Goal: Information Seeking & Learning: Learn about a topic

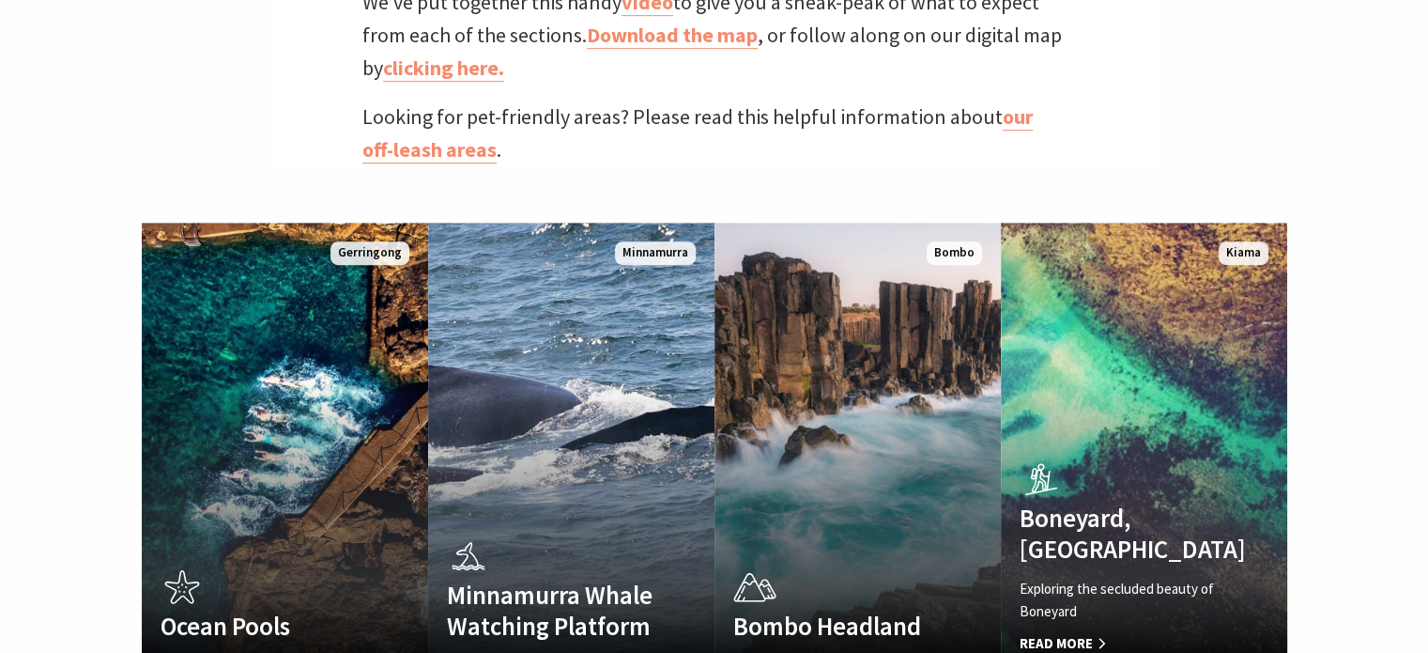
scroll to position [1103, 0]
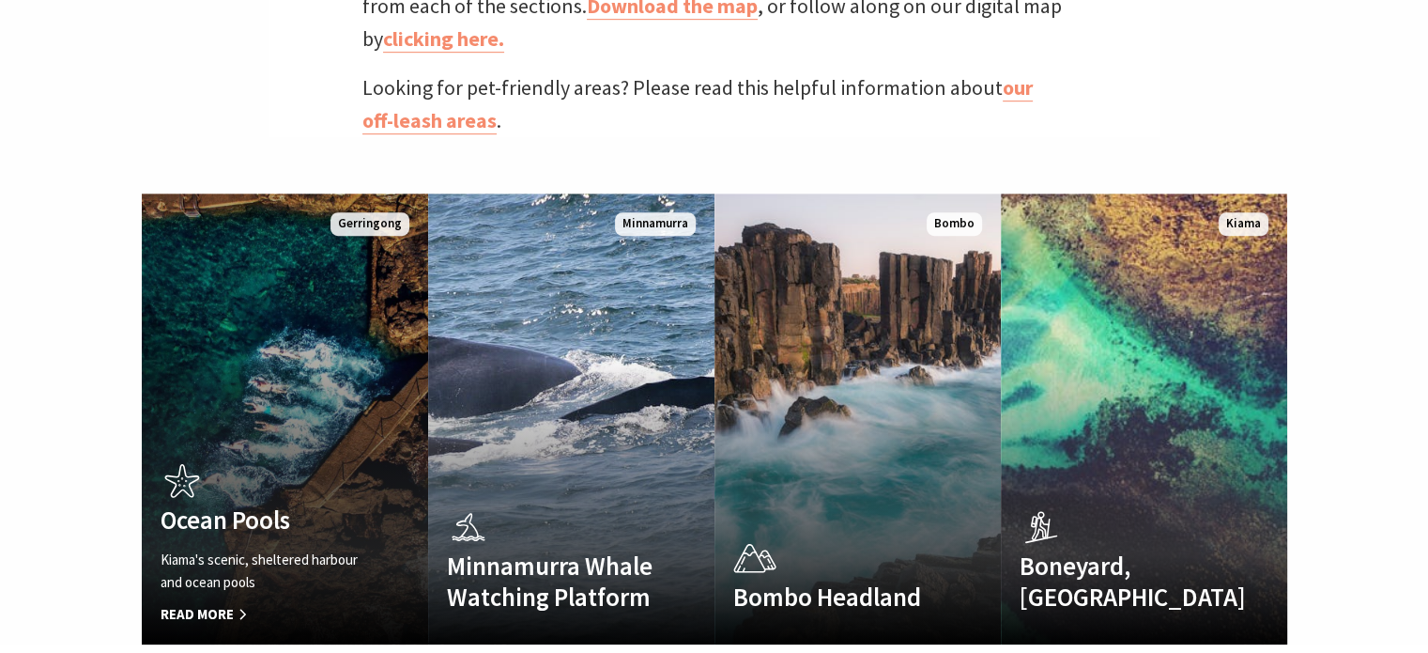
click at [374, 402] on link "Ocean Pools Kiama's scenic, sheltered harbour and ocean pools Read More [GEOGRA…" at bounding box center [285, 418] width 286 height 451
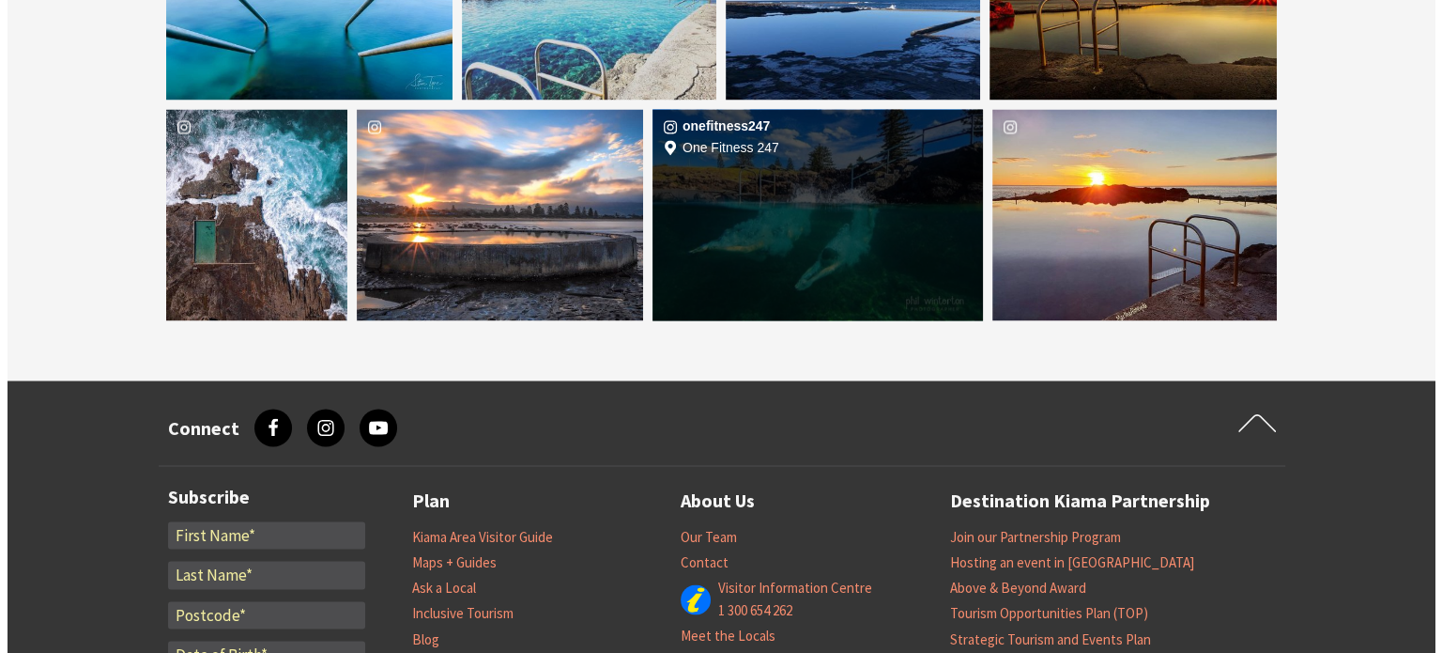
scroll to position [3151, 0]
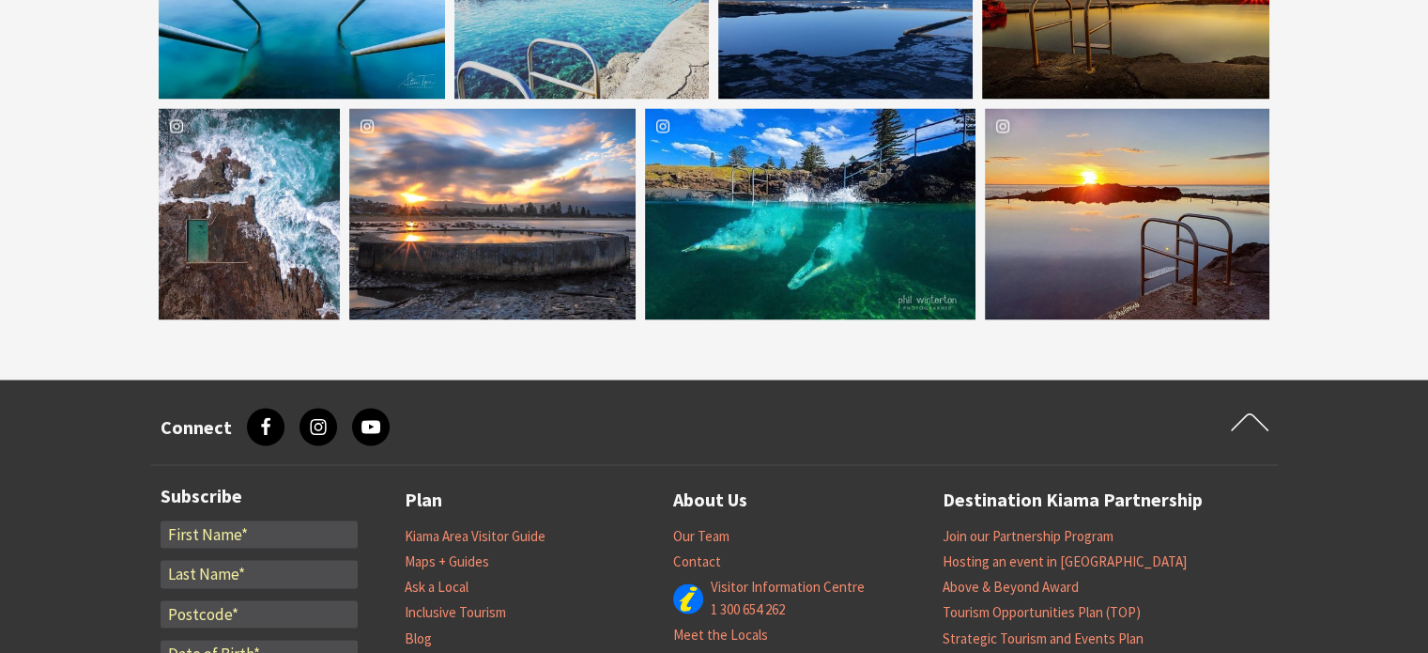
click at [856, 204] on div "onefitness247 Location One Fitness 247" at bounding box center [810, 213] width 331 height 211
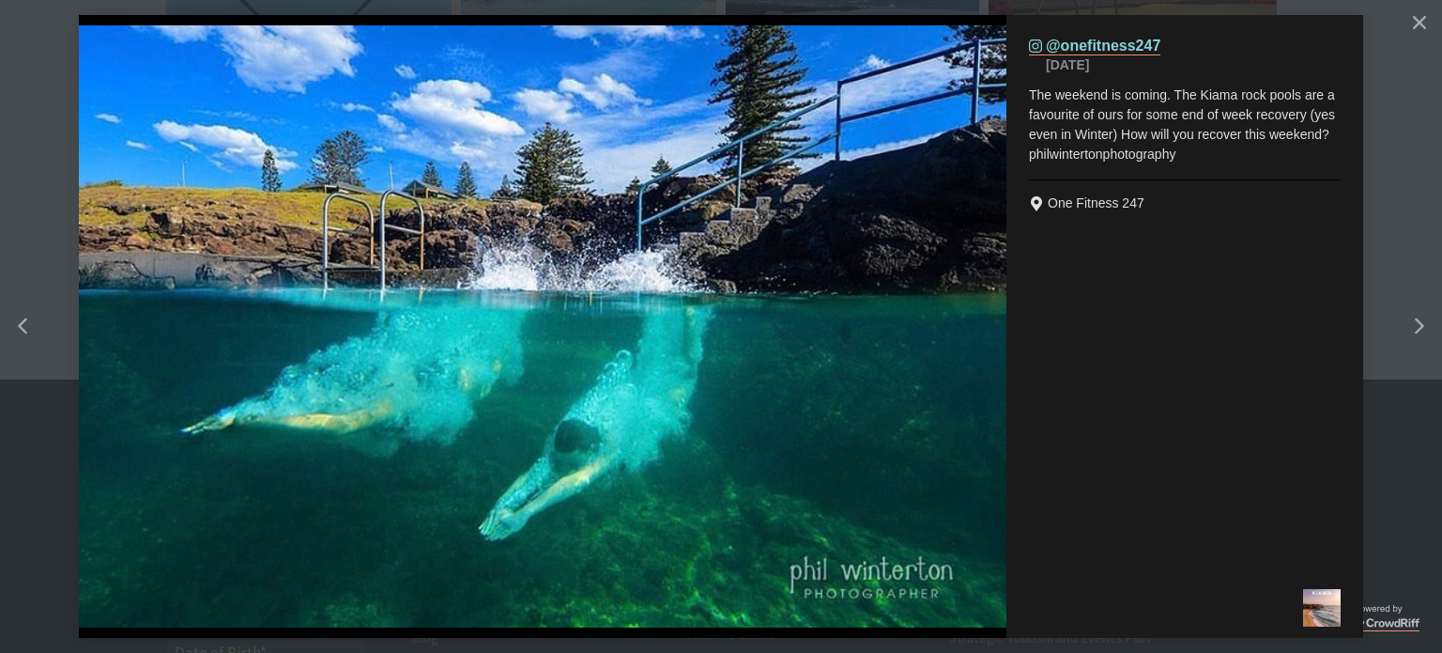
click at [856, 204] on img "details for image" at bounding box center [543, 326] width 928 height 603
